Goal: Task Accomplishment & Management: Use online tool/utility

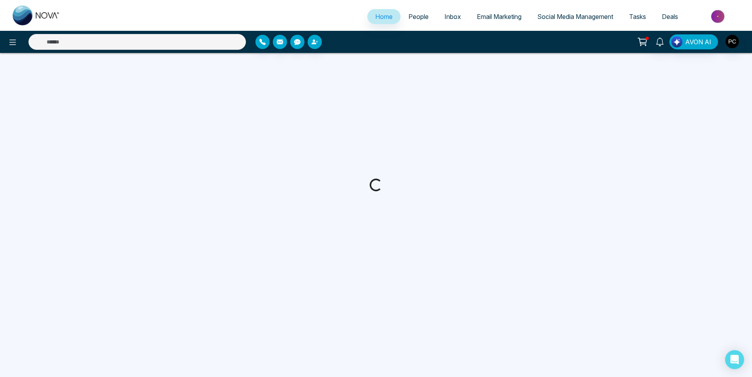
select select "*"
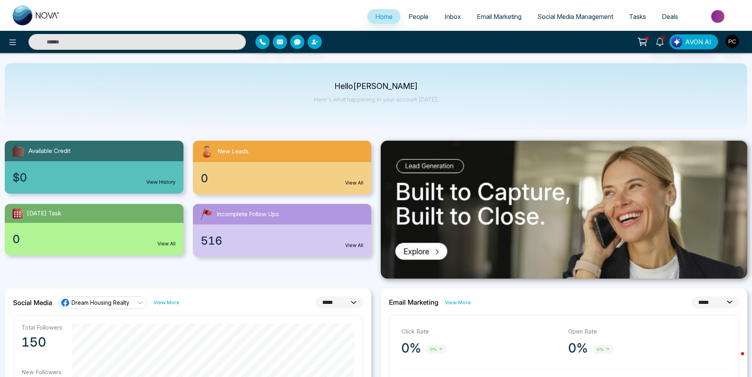
click at [552, 18] on span "Social Media Management" at bounding box center [575, 17] width 76 height 8
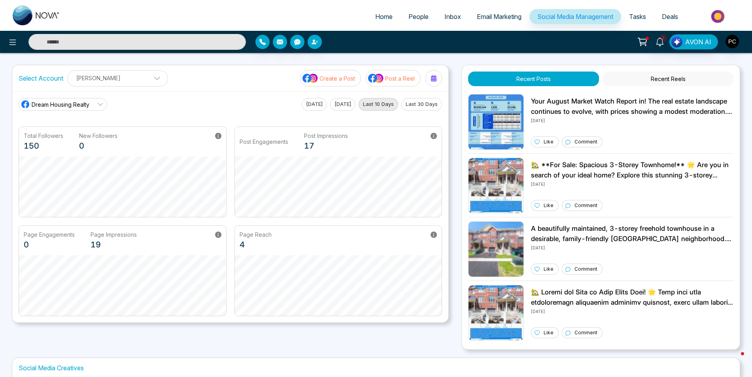
click at [331, 79] on p "Create a Post" at bounding box center [337, 78] width 36 height 8
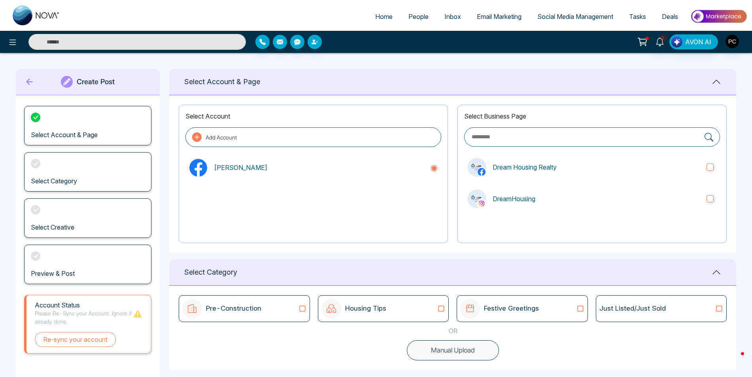
scroll to position [75, 0]
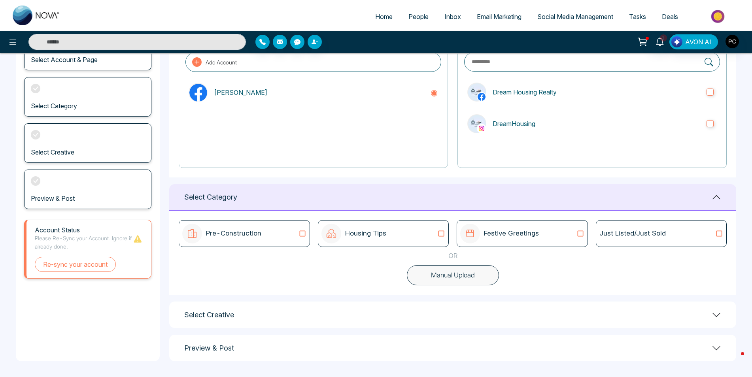
click at [639, 316] on div "Select Creative" at bounding box center [452, 315] width 567 height 26
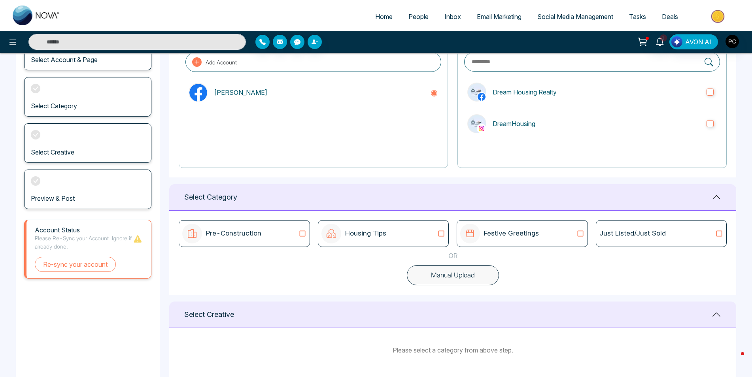
scroll to position [126, 0]
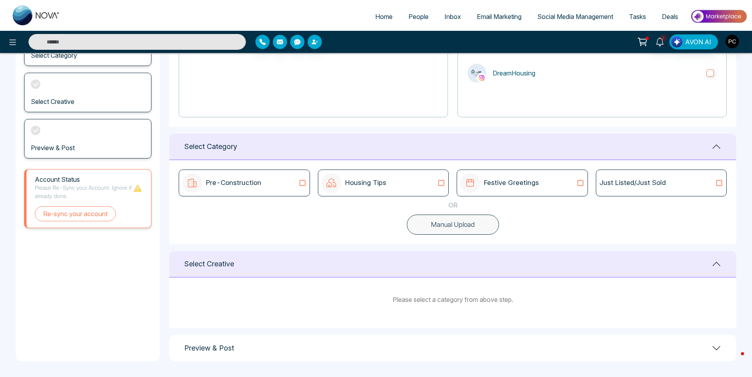
click at [411, 187] on div "Housing Tips" at bounding box center [383, 183] width 124 height 20
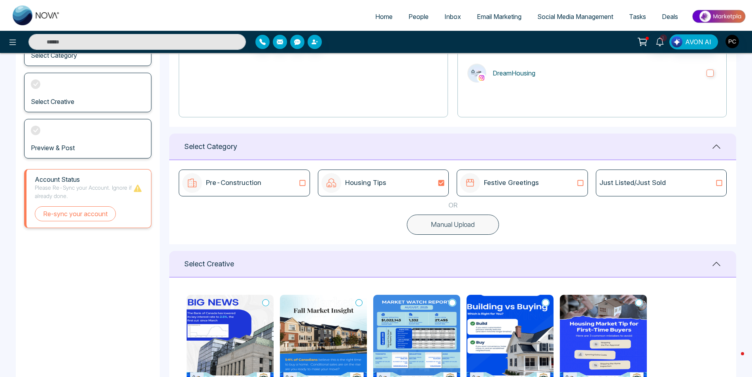
scroll to position [233, 0]
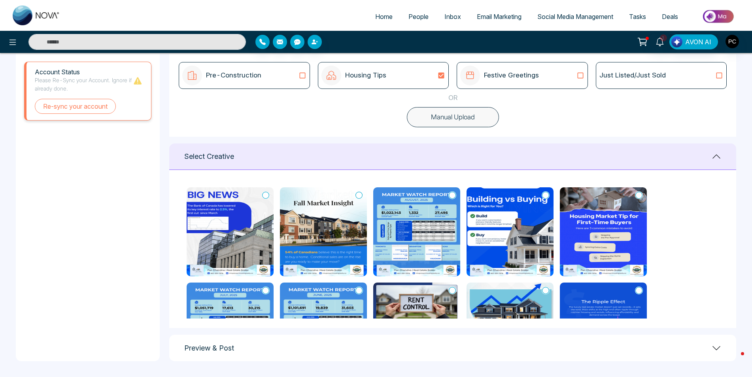
click at [248, 247] on img at bounding box center [230, 231] width 87 height 89
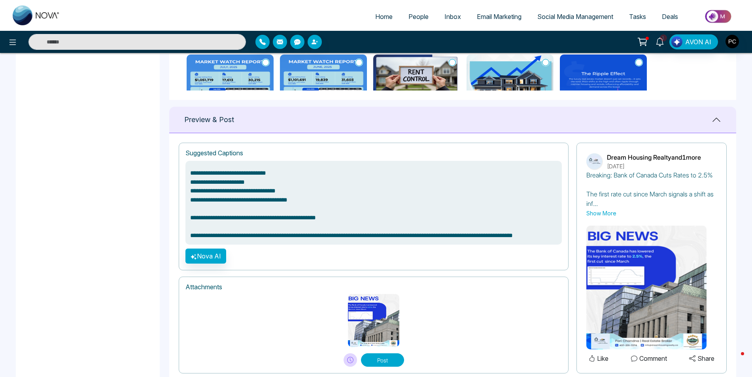
scroll to position [483, 0]
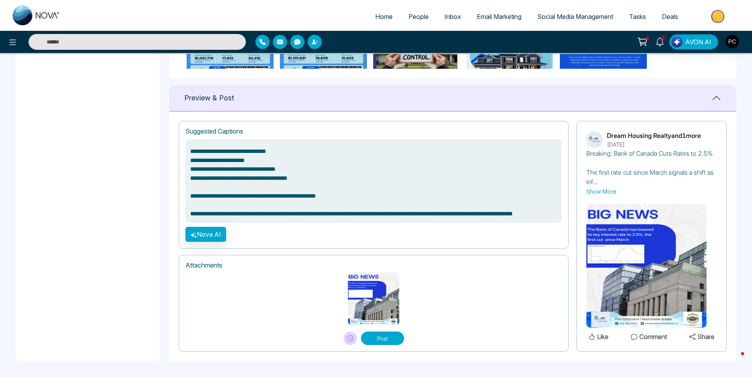
click at [385, 306] on img at bounding box center [373, 298] width 51 height 53
click at [388, 343] on button "Post" at bounding box center [382, 338] width 43 height 13
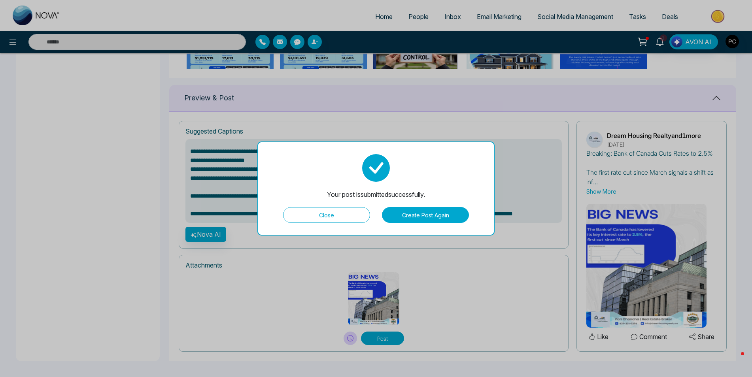
click at [335, 217] on button "Close" at bounding box center [326, 215] width 87 height 16
type textarea "**********"
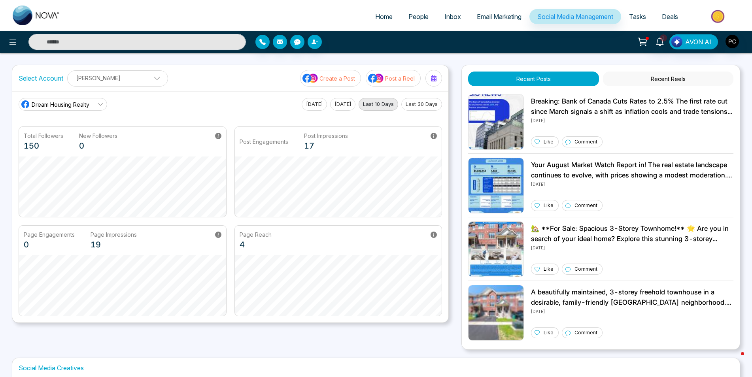
scroll to position [134, 0]
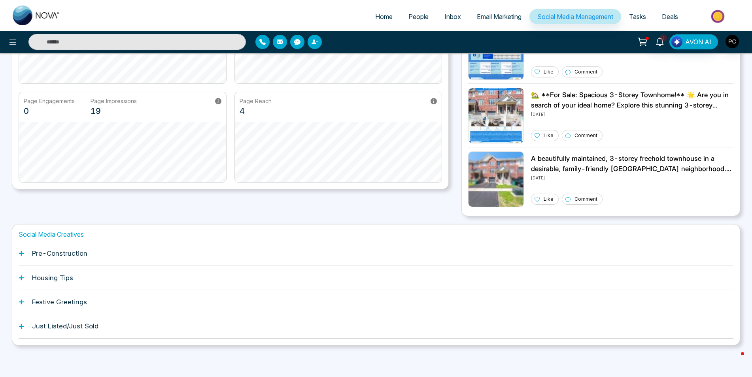
click at [64, 255] on h1 "Pre-Construction" at bounding box center [59, 253] width 55 height 8
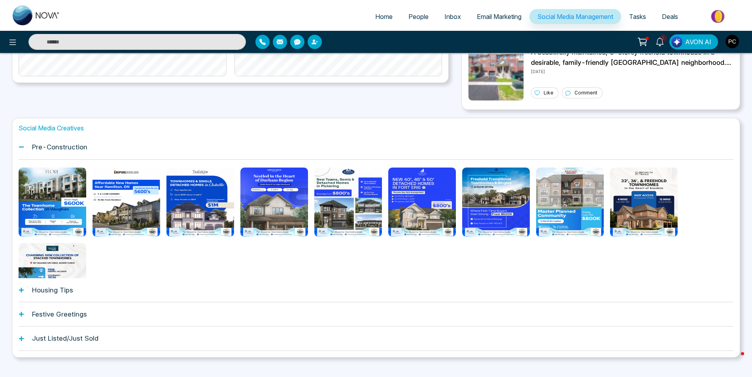
scroll to position [252, 0]
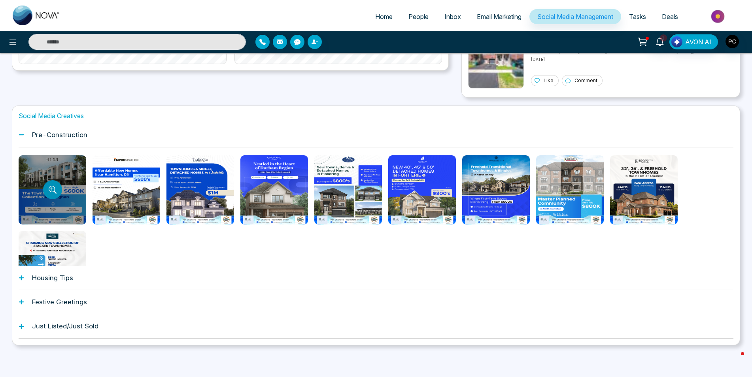
click at [56, 187] on icon "Preview template" at bounding box center [53, 190] width 8 height 8
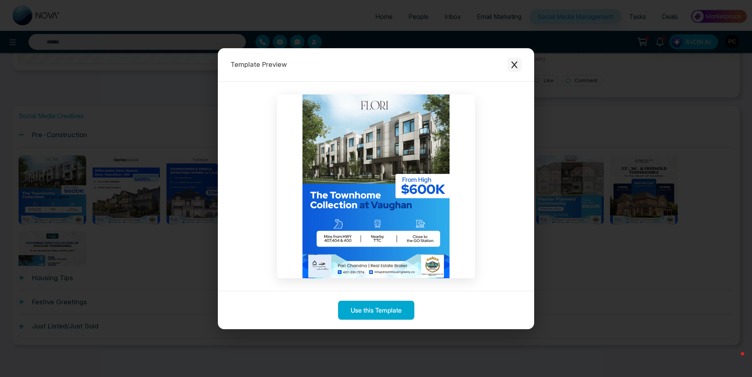
click at [511, 60] on button "Close modal" at bounding box center [514, 65] width 14 height 14
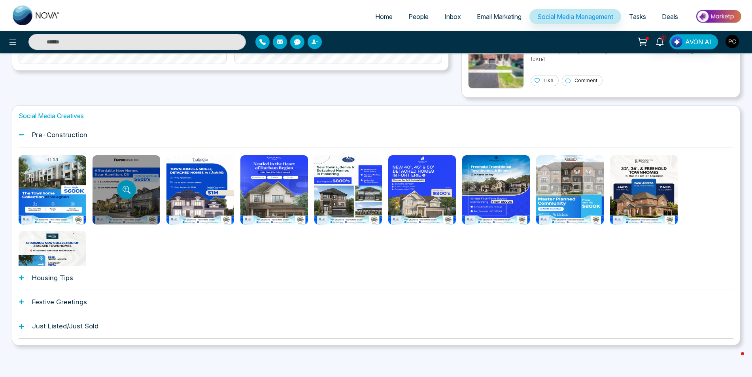
click at [128, 191] on icon "Preview template" at bounding box center [127, 190] width 8 height 8
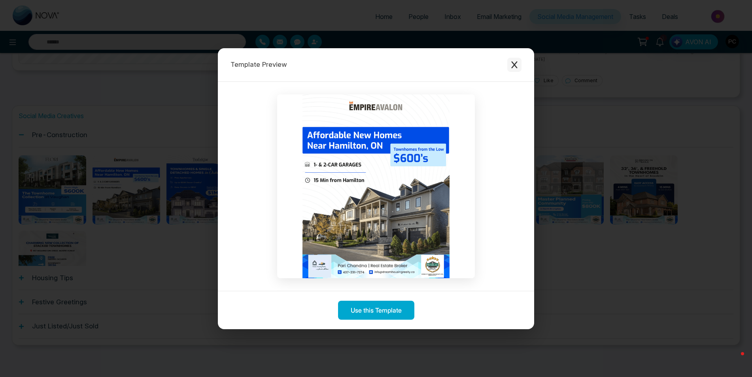
click at [514, 63] on icon "Close modal" at bounding box center [514, 65] width 8 height 8
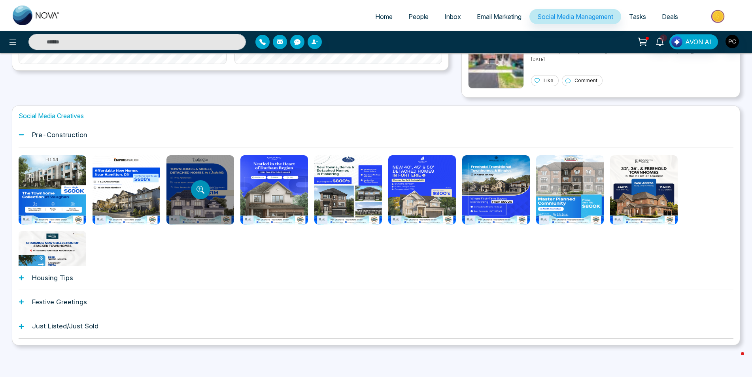
click at [200, 195] on button "Preview template" at bounding box center [200, 189] width 19 height 19
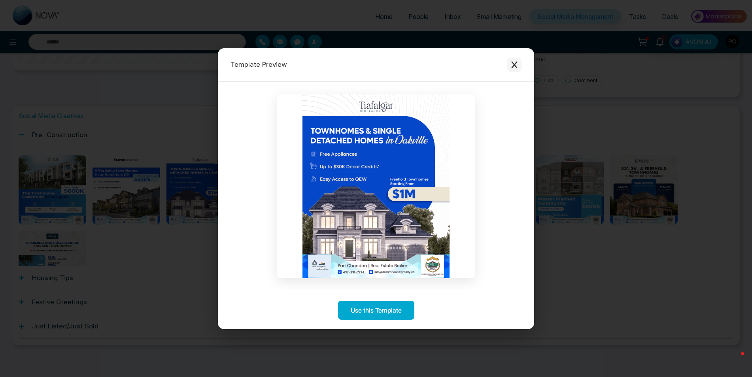
click at [516, 60] on button "Close modal" at bounding box center [514, 65] width 14 height 14
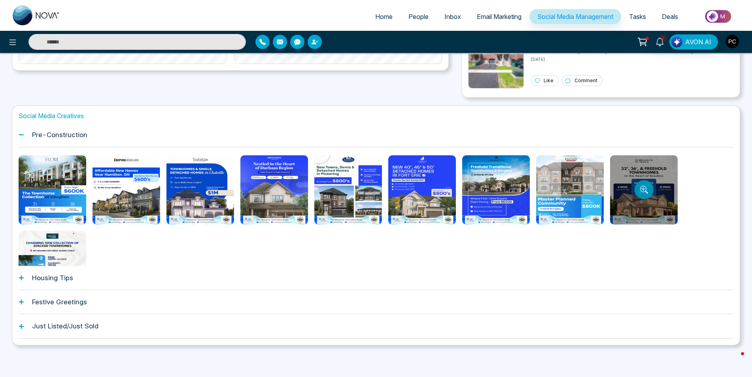
click at [648, 186] on icon "Preview template" at bounding box center [644, 190] width 8 height 8
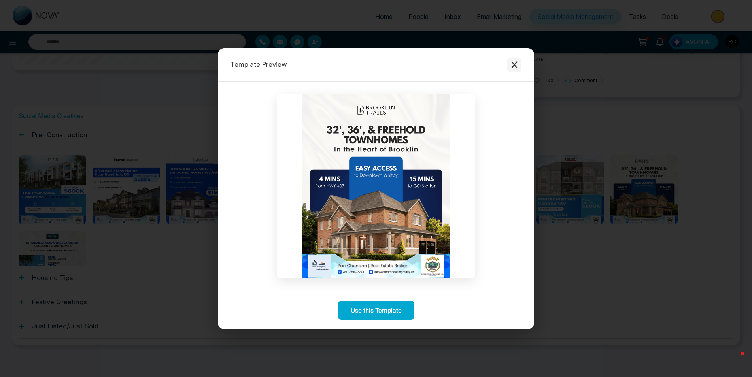
click at [517, 63] on icon "Close modal" at bounding box center [514, 65] width 8 height 8
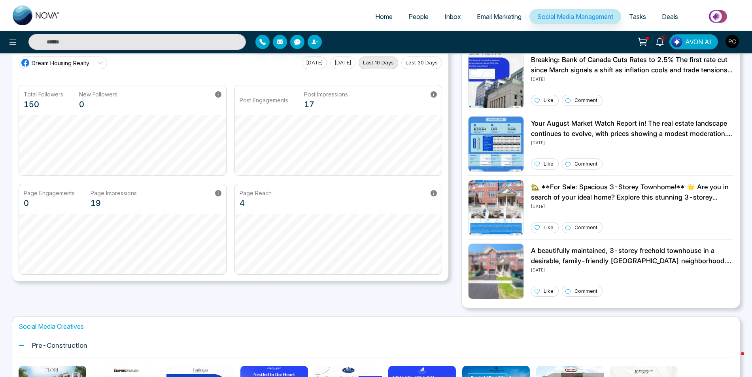
scroll to position [0, 0]
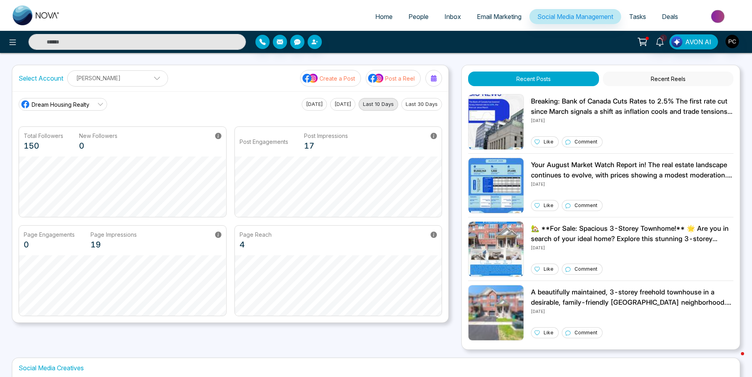
click at [395, 79] on p "Post a Reel" at bounding box center [400, 78] width 30 height 8
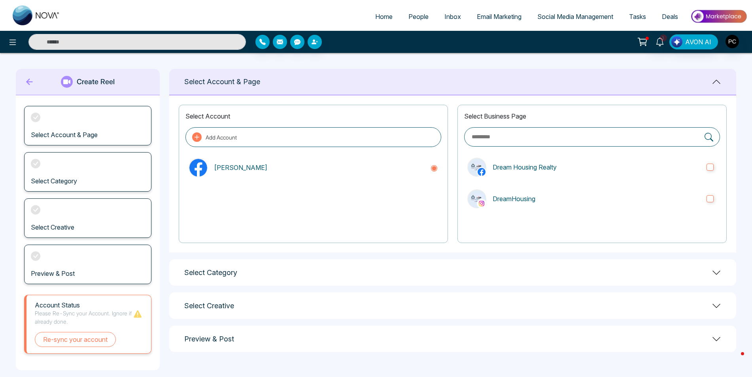
click at [719, 273] on icon at bounding box center [716, 272] width 9 height 9
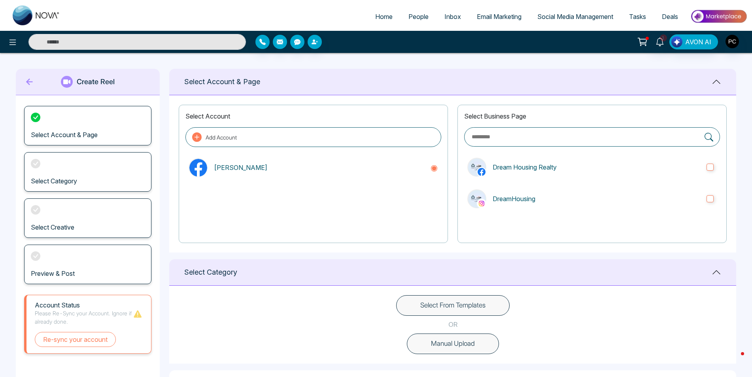
click at [380, 16] on span "Home" at bounding box center [383, 17] width 17 height 8
select select "*"
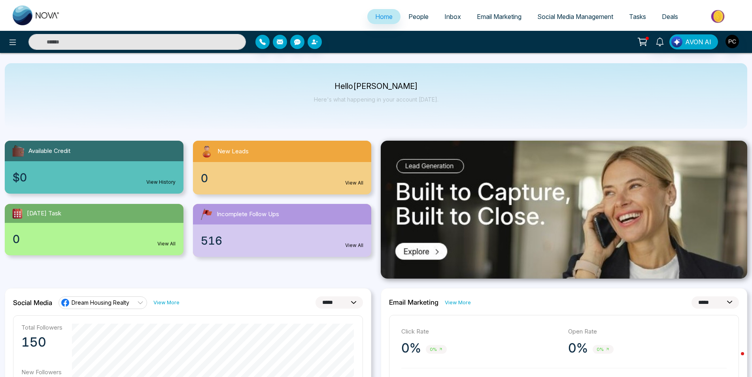
click at [586, 19] on span "Social Media Management" at bounding box center [575, 17] width 76 height 8
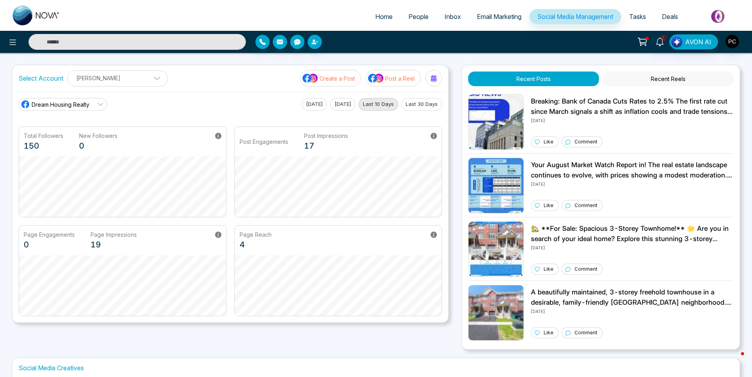
click at [328, 80] on p "Create a Post" at bounding box center [337, 78] width 36 height 8
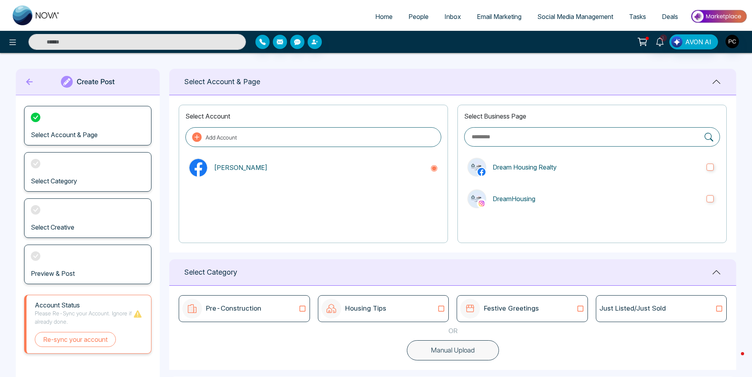
scroll to position [75, 0]
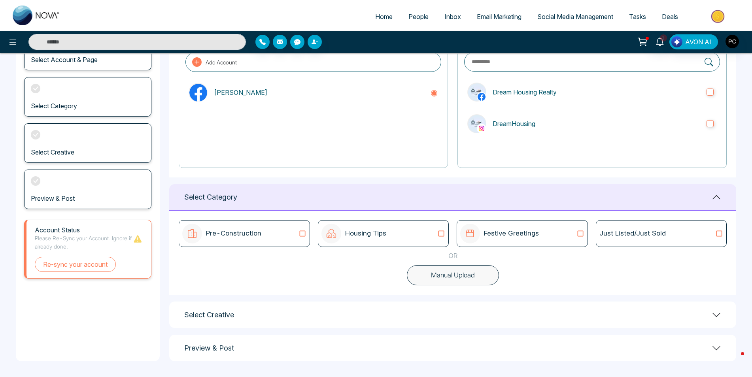
click at [637, 237] on p "Just Listed/Just Sold" at bounding box center [632, 234] width 66 height 10
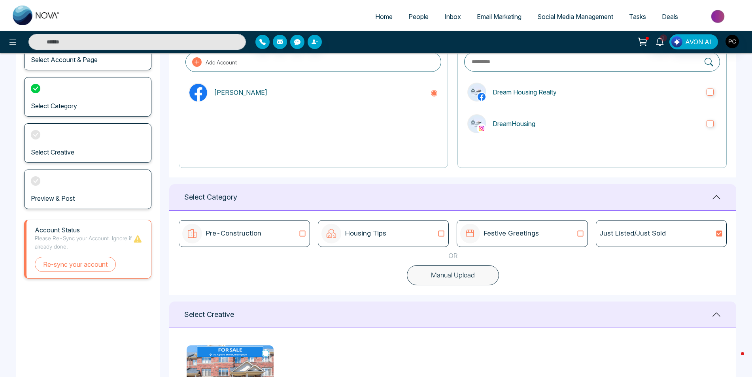
scroll to position [199, 0]
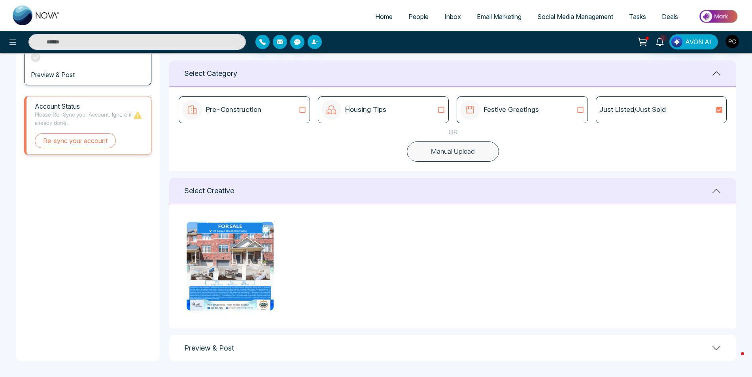
click at [577, 111] on icon at bounding box center [580, 110] width 10 height 8
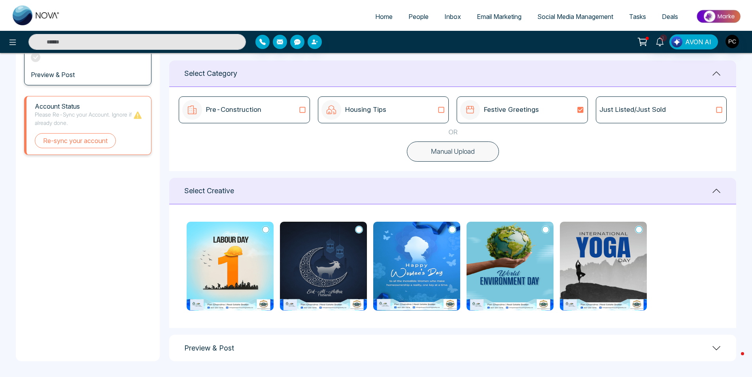
click at [436, 110] on icon at bounding box center [441, 110] width 10 height 8
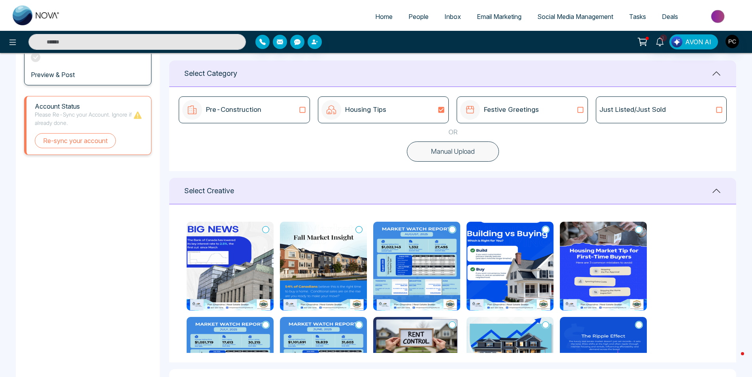
scroll to position [233, 0]
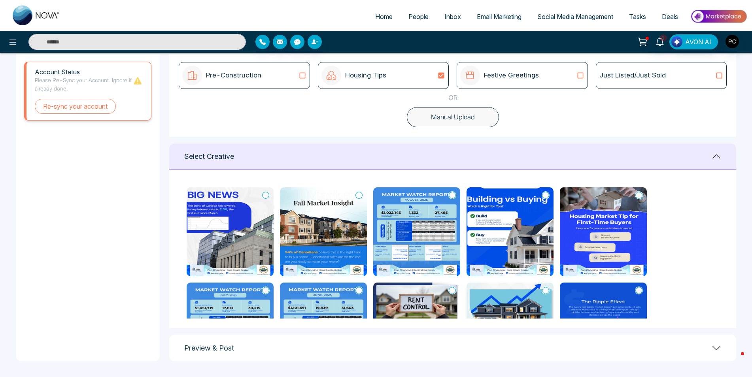
click at [343, 236] on img at bounding box center [323, 231] width 87 height 89
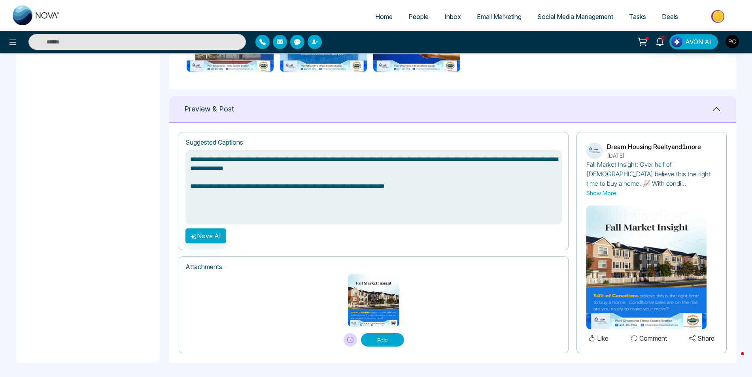
scroll to position [474, 0]
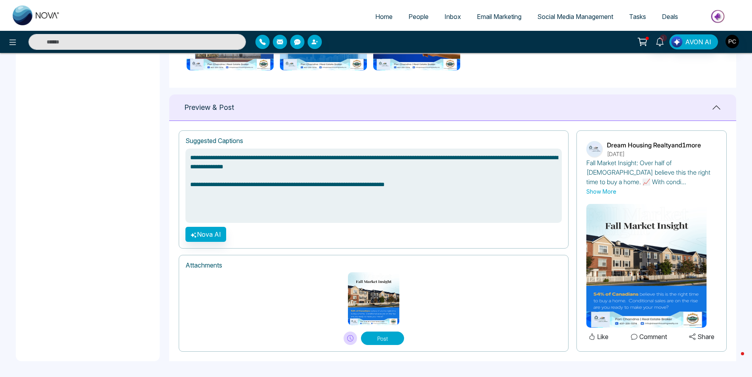
click at [364, 312] on img at bounding box center [373, 298] width 51 height 53
type textarea "**********"
click at [566, 19] on span "Social Media Management" at bounding box center [575, 17] width 76 height 8
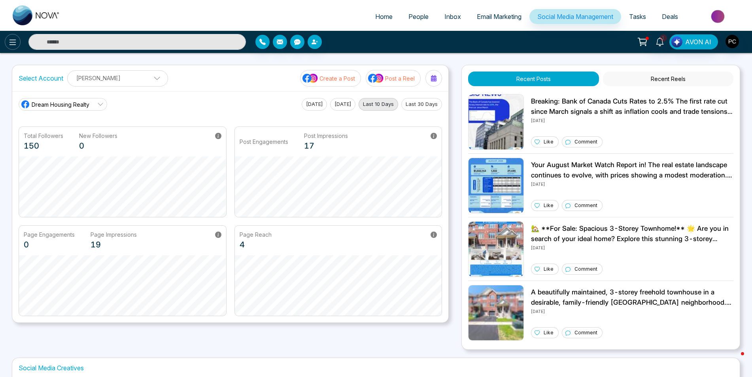
click at [11, 44] on icon at bounding box center [12, 42] width 9 height 9
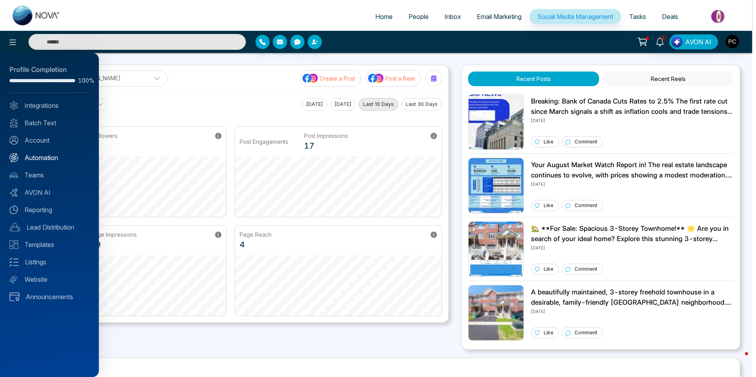
click at [47, 160] on link "Automation" at bounding box center [49, 157] width 80 height 9
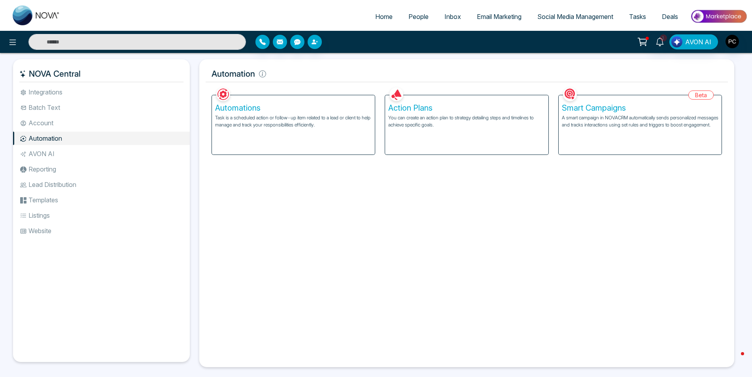
click at [561, 15] on span "Social Media Management" at bounding box center [575, 17] width 76 height 8
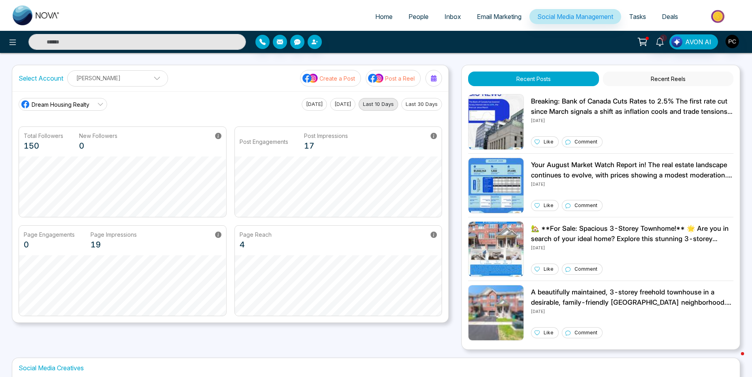
scroll to position [134, 0]
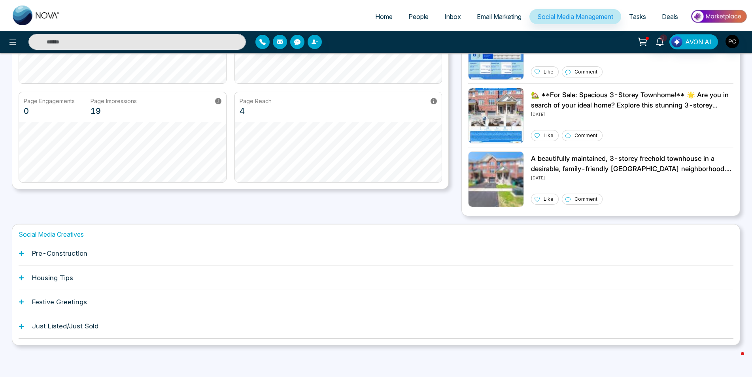
click at [44, 276] on h1 "Housing Tips" at bounding box center [52, 278] width 41 height 8
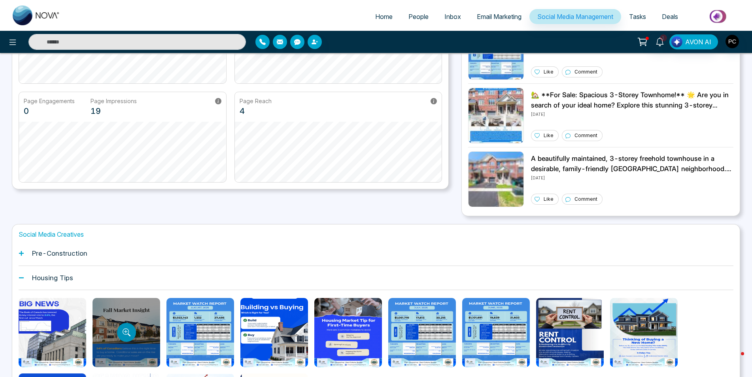
click at [119, 326] on button "Preview template" at bounding box center [126, 332] width 19 height 19
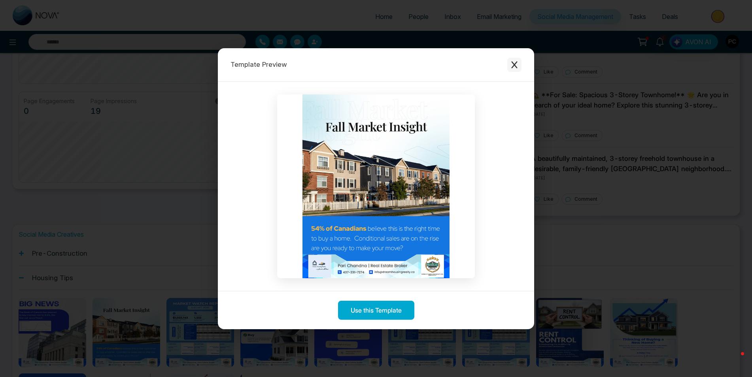
click at [514, 64] on icon "Close modal" at bounding box center [514, 64] width 6 height 7
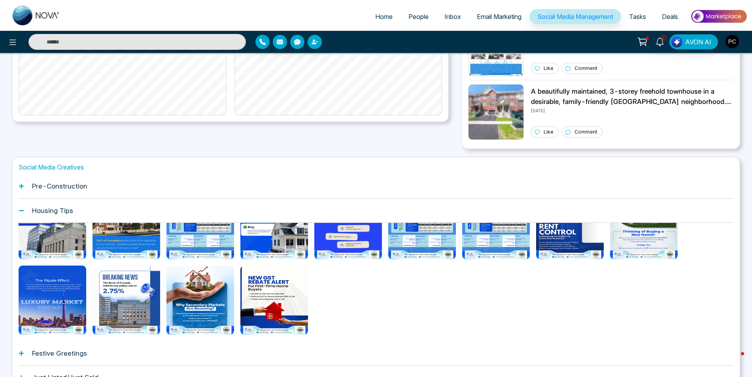
scroll to position [201, 0]
